Goal: Information Seeking & Learning: Learn about a topic

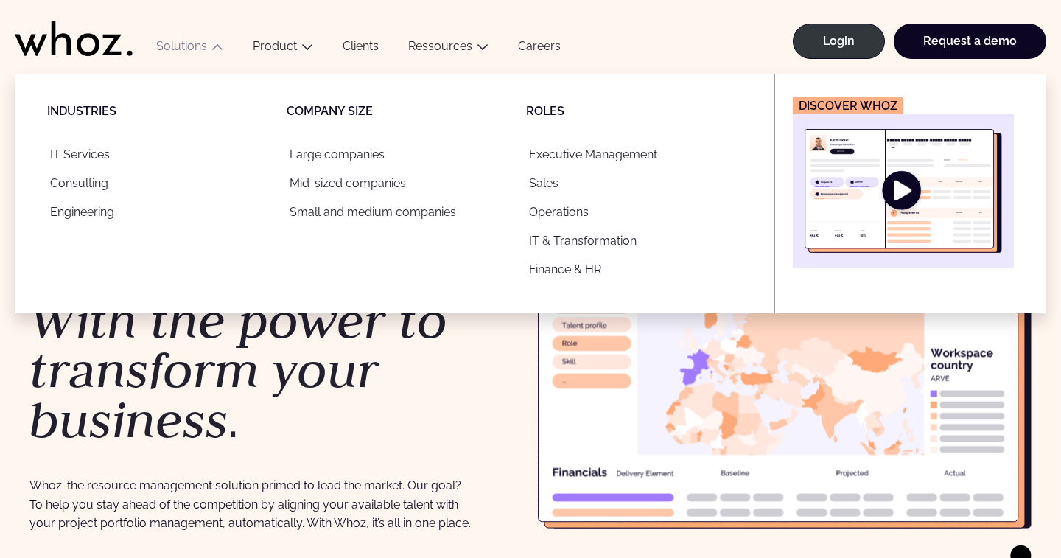
click at [883, 169] on img "Main" at bounding box center [903, 191] width 197 height 124
